Goal: Information Seeking & Learning: Learn about a topic

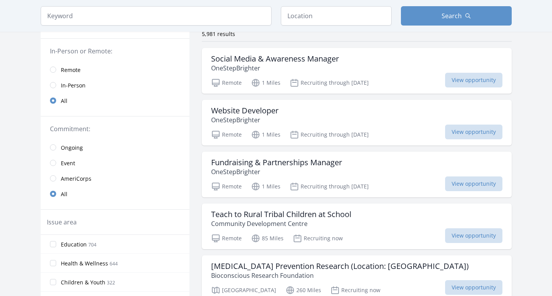
scroll to position [66, 0]
click at [283, 222] on p "Community Development Centre" at bounding box center [281, 223] width 140 height 9
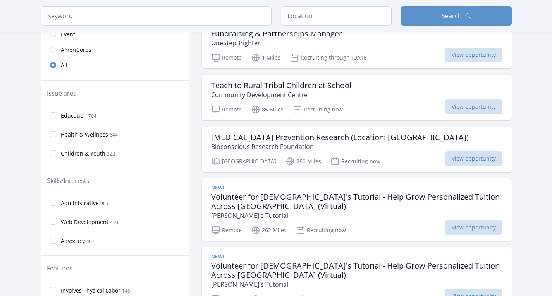
scroll to position [195, 0]
click at [304, 193] on h3 "Volunteer for Shiva's Tutorial - Help Grow Personalized Tuition Across India (V…" at bounding box center [356, 201] width 291 height 19
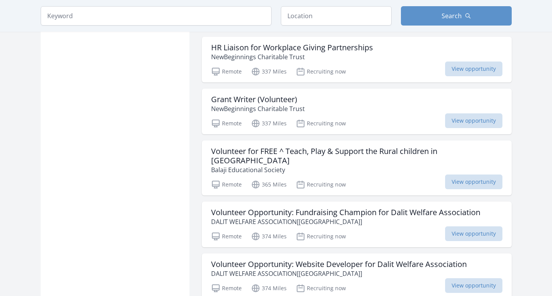
scroll to position [630, 0]
click at [310, 208] on h3 "Volunteer Opportunity: Fundraising Champion for Dalit Welfare Association" at bounding box center [345, 212] width 269 height 9
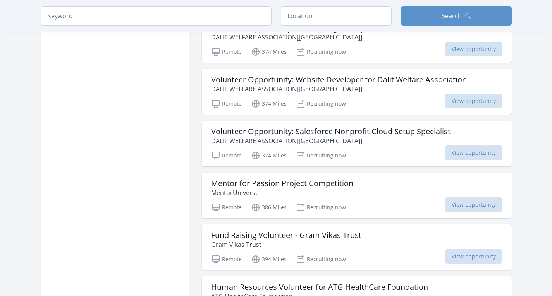
scroll to position [815, 0]
click at [283, 178] on h3 "Mentor for Passion Project Competition" at bounding box center [282, 182] width 142 height 9
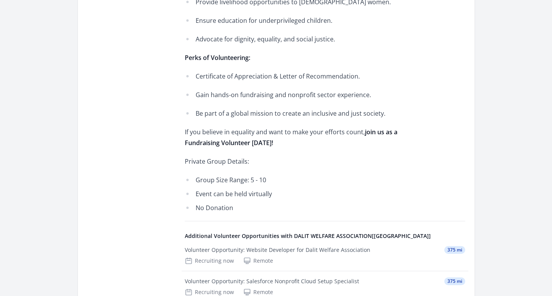
scroll to position [549, 0]
